Goal: Transaction & Acquisition: Purchase product/service

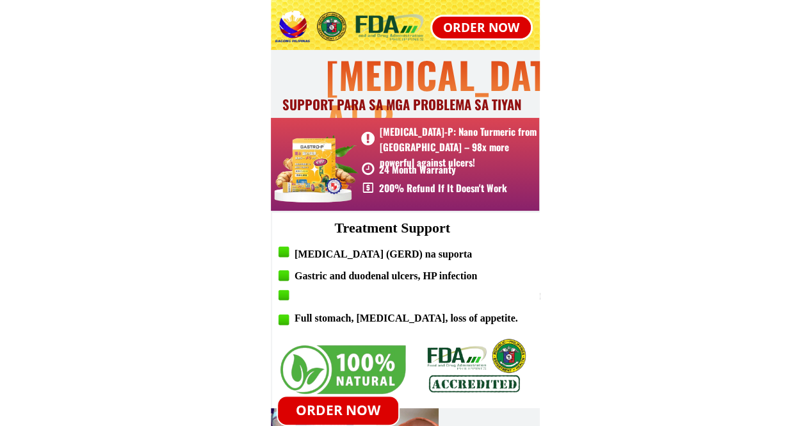
click at [321, 413] on p "ORDER NOW" at bounding box center [338, 410] width 120 height 28
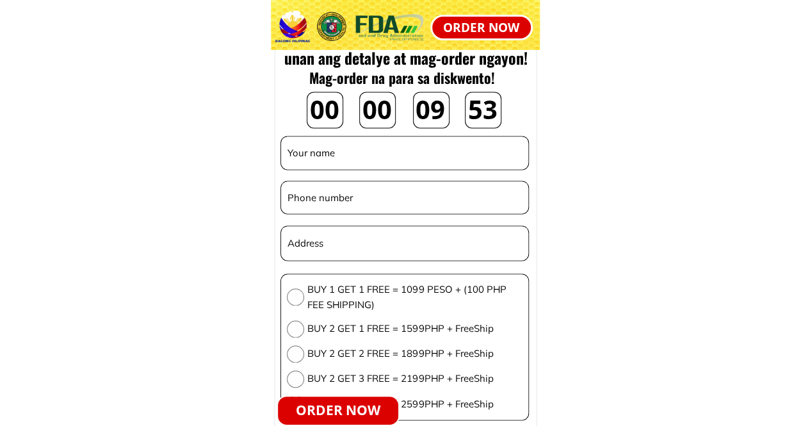
scroll to position [3295, 0]
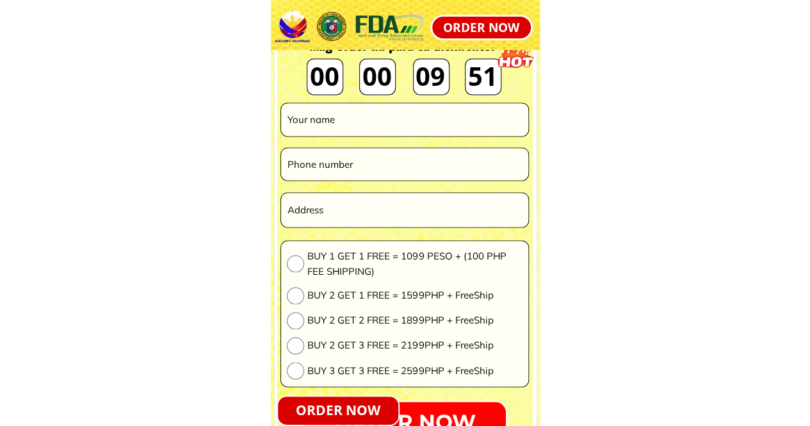
click at [401, 123] on input "text" at bounding box center [405, 119] width 242 height 32
type input "[PERSON_NAME]"
type input "09958148318"
type input "C/o MALSU, [STREET_ADDRESS][PERSON_NAME],"
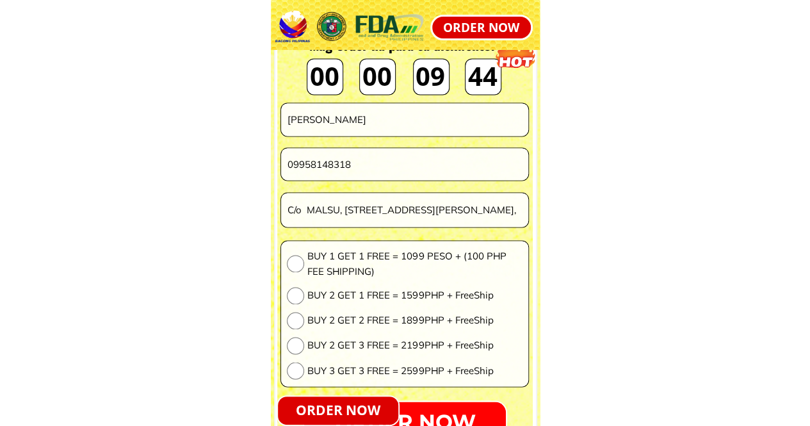
click at [295, 262] on input "radio" at bounding box center [295, 263] width 17 height 17
radio input "true"
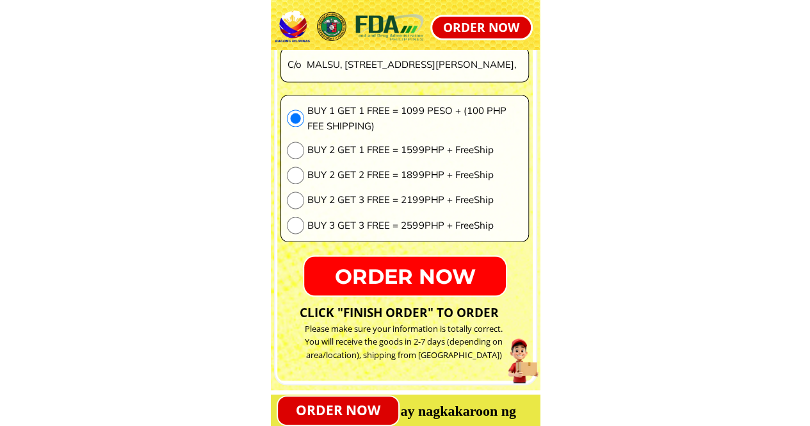
scroll to position [3517, 0]
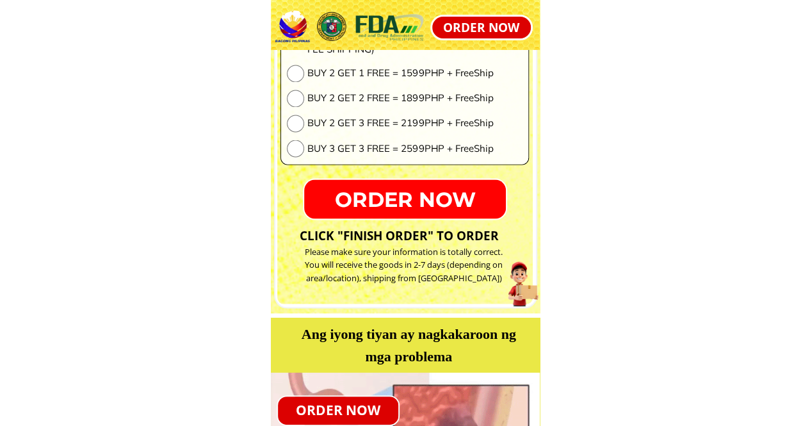
click at [400, 198] on p "ORDER NOW" at bounding box center [405, 198] width 202 height 39
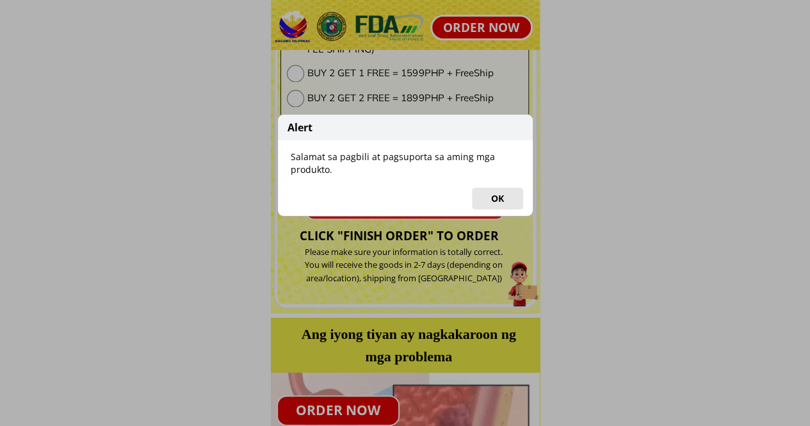
click at [506, 199] on button "OK" at bounding box center [497, 199] width 51 height 22
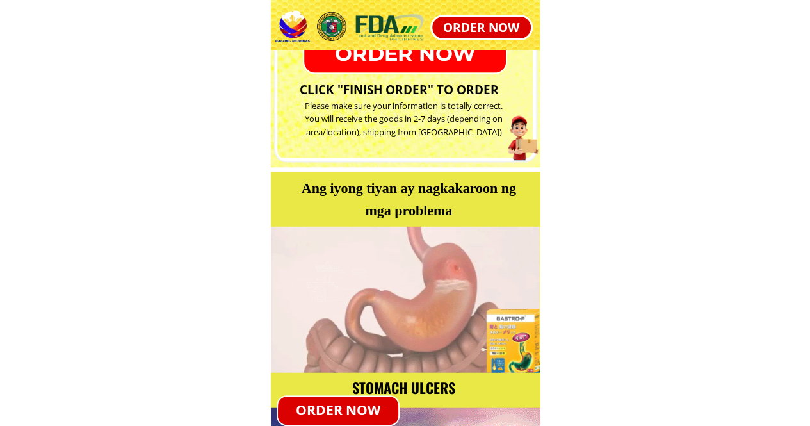
scroll to position [3680, 0]
